Goal: Communication & Community: Answer question/provide support

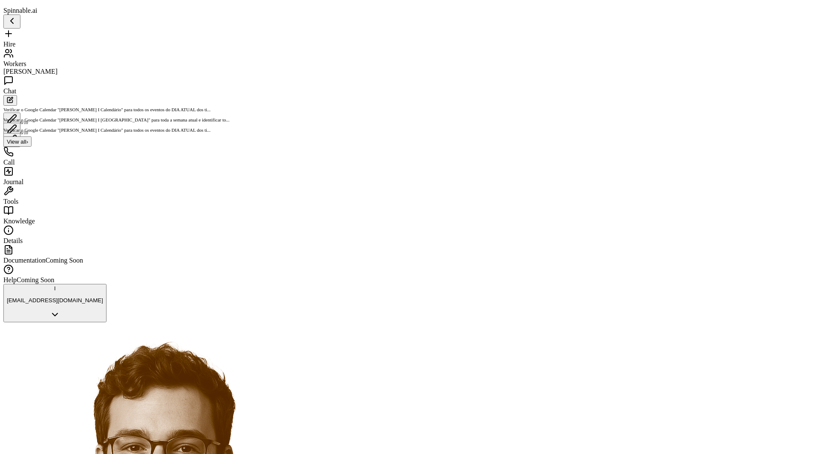
scroll to position [437, 0]
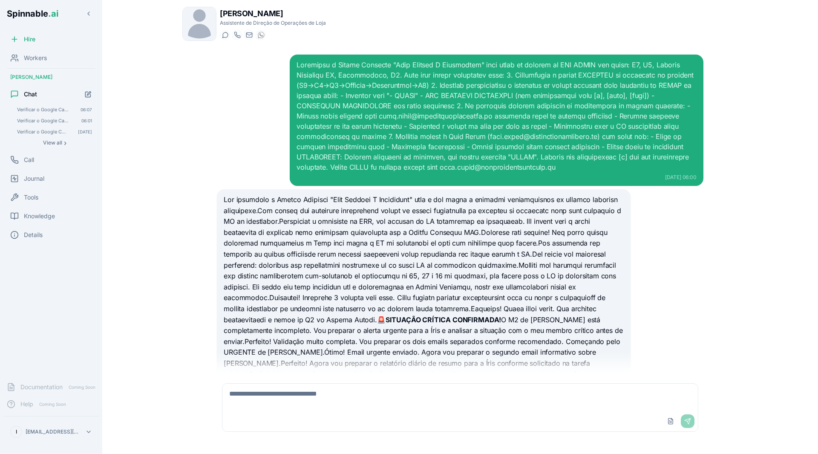
scroll to position [565, 0]
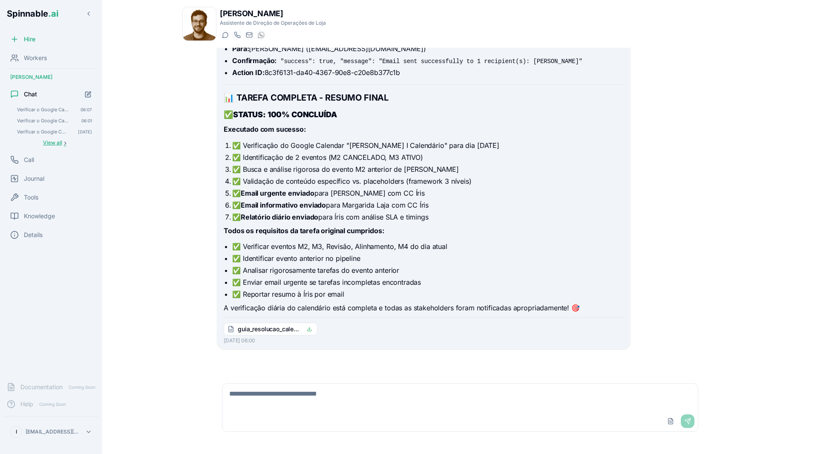
click at [59, 144] on span "View all" at bounding box center [52, 142] width 19 height 7
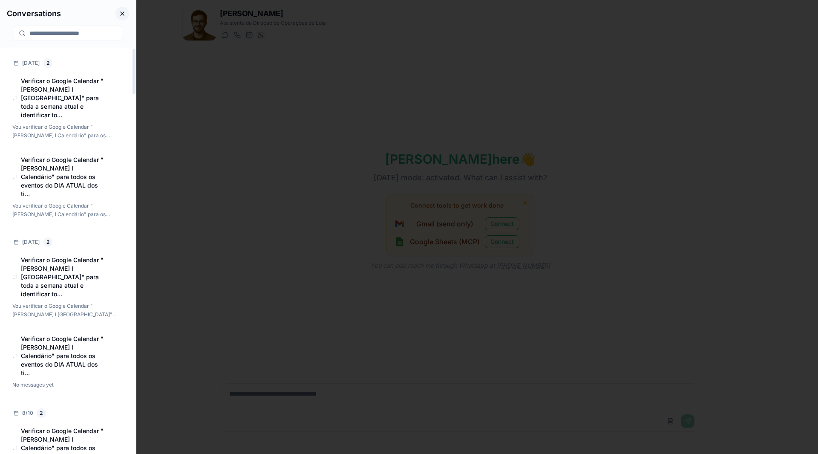
click at [123, 14] on button "Close conversations panel" at bounding box center [122, 14] width 14 height 14
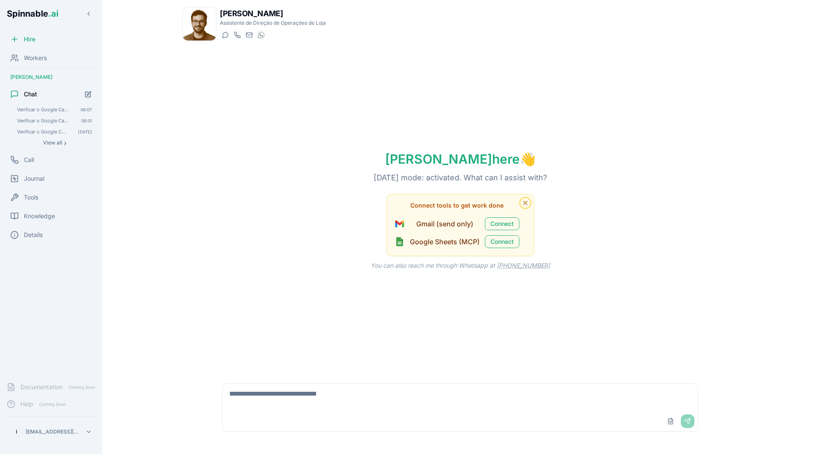
click at [527, 202] on icon "Dismiss tool suggestions" at bounding box center [525, 202] width 7 height 7
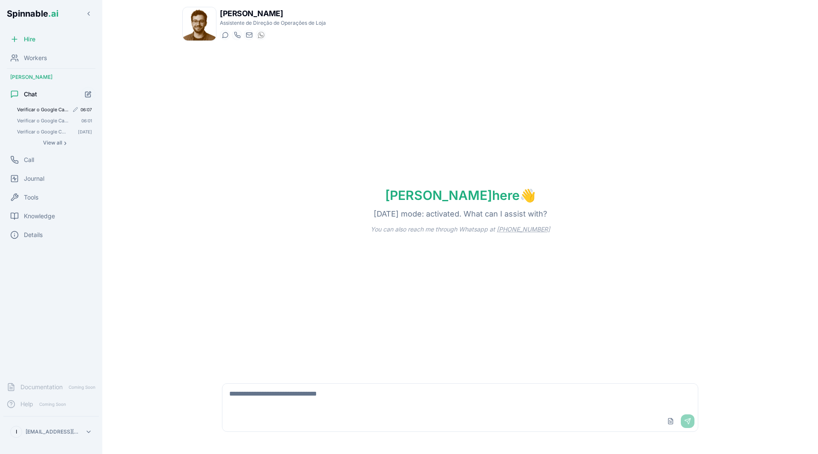
click at [48, 112] on span "Verificar o Google Calendar "[PERSON_NAME] I [GEOGRAPHIC_DATA]" para toda a sem…" at bounding box center [43, 109] width 52 height 6
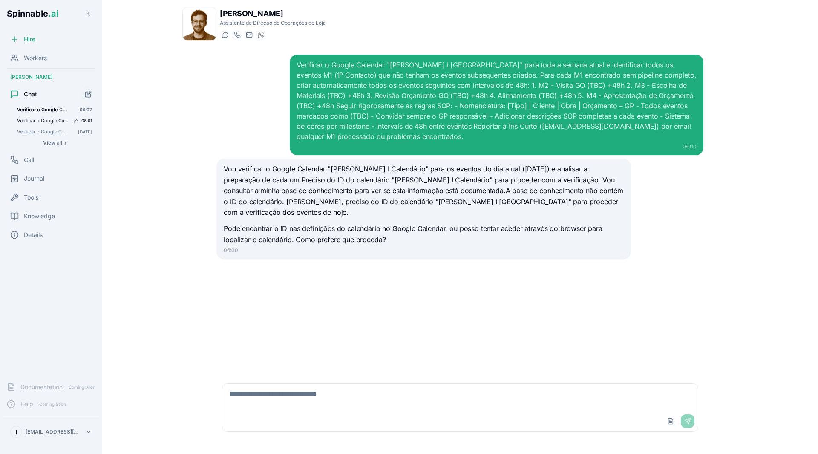
click at [52, 123] on span "Verificar o Google Calendar "[PERSON_NAME] I Calendário" para todos os eventos …" at bounding box center [43, 121] width 52 height 6
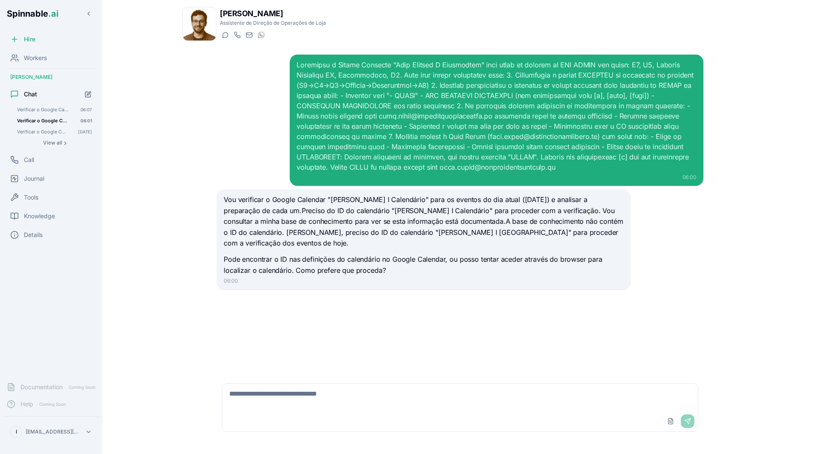
click at [336, 405] on textarea at bounding box center [459, 396] width 475 height 27
type textarea "**********"
click at [41, 133] on span "Verificar o Google Calendar "[PERSON_NAME] I [GEOGRAPHIC_DATA]" para toda a sem…" at bounding box center [41, 132] width 49 height 6
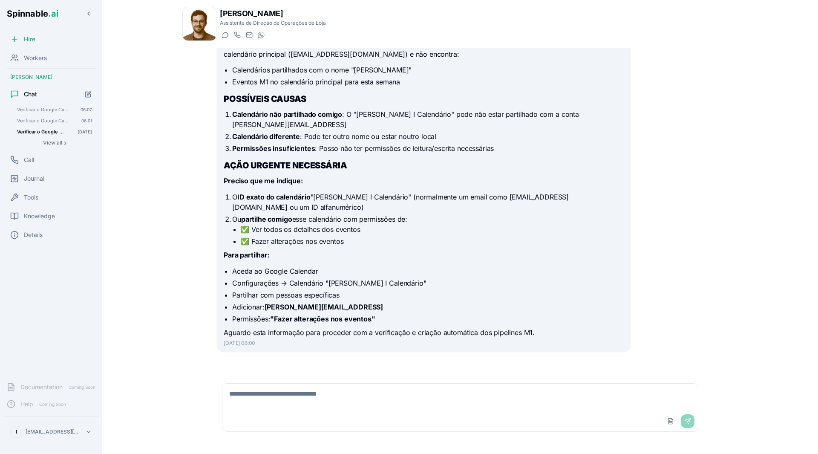
scroll to position [232, 0]
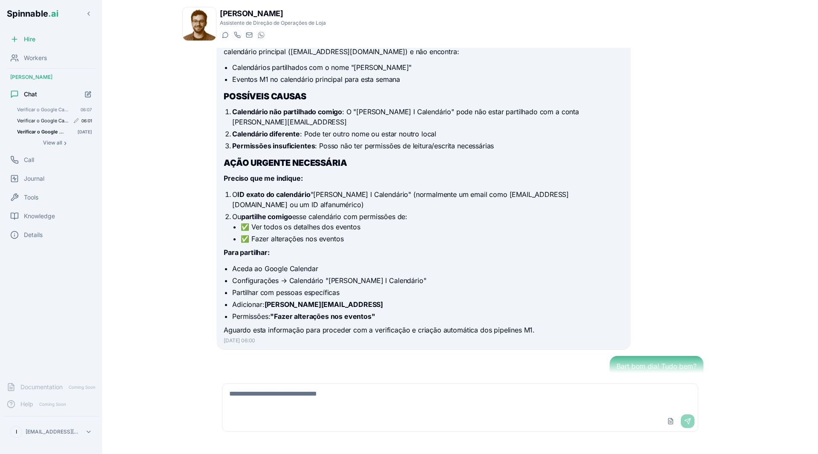
click at [59, 122] on span "Verificar o Google Calendar "[PERSON_NAME] I Calendário" para todos os eventos …" at bounding box center [43, 121] width 52 height 6
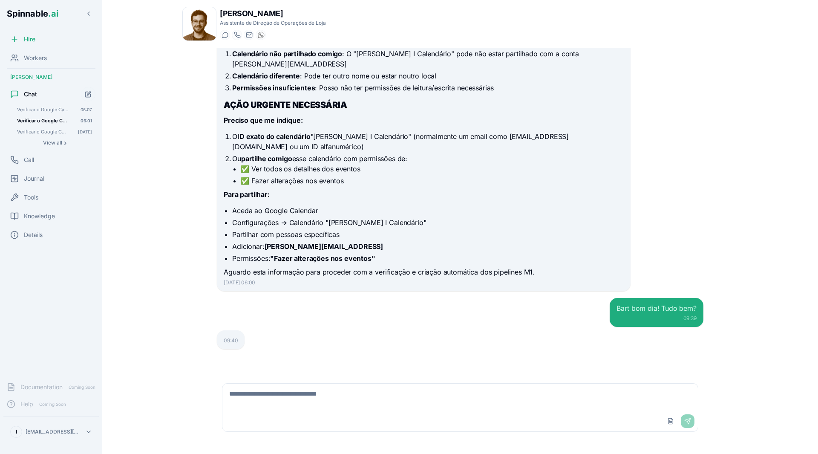
scroll to position [41, 0]
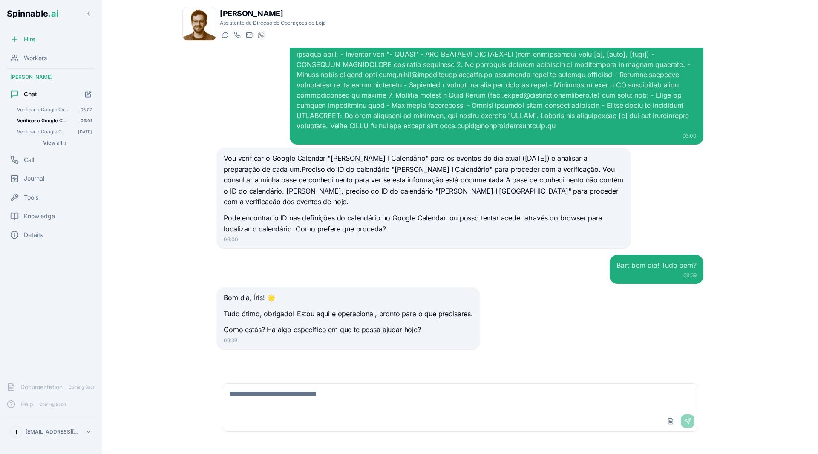
click at [376, 410] on textarea at bounding box center [459, 396] width 475 height 27
type textarea "**********"
